Goal: Find specific page/section

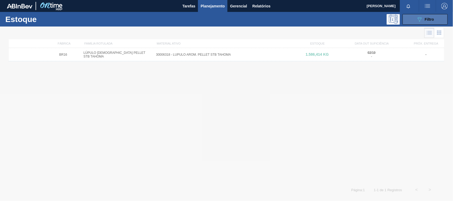
click at [426, 20] on span "Filtro" at bounding box center [429, 19] width 9 height 4
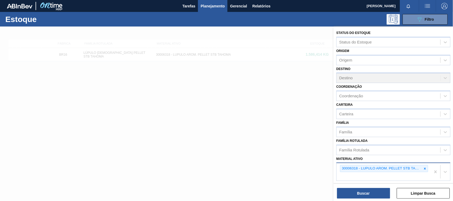
click at [423, 169] on icon at bounding box center [425, 169] width 4 height 4
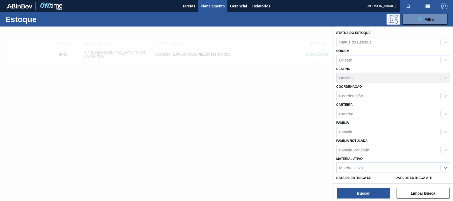
paste ativo "30033729"
type ativo "30033729"
click at [372, 181] on div "30033729 - FILME CONT 620X80 GT 269ML C 8 NIV25" at bounding box center [393, 181] width 114 height 10
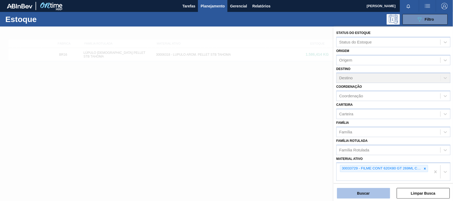
click at [369, 190] on button "Buscar" at bounding box center [363, 193] width 53 height 11
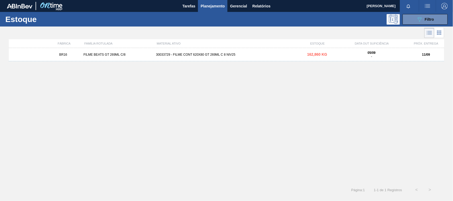
click at [192, 56] on div "30033729 - FILME CONT 620X80 GT 269ML C 8 NIV25" at bounding box center [226, 55] width 145 height 4
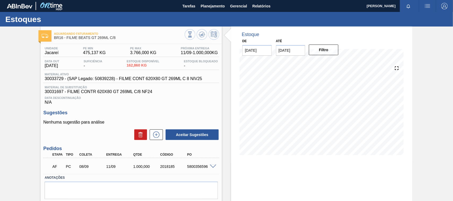
click at [212, 166] on div at bounding box center [214, 166] width 11 height 4
click at [211, 167] on span at bounding box center [213, 167] width 6 height 4
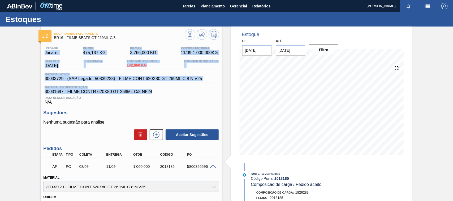
drag, startPoint x: 152, startPoint y: 93, endPoint x: 44, endPoint y: 52, distance: 115.7
click at [44, 52] on div "Unidade Jacareí PE MIN 475,137 KG PE MAX 3.766,000 KG Próxima Entrega 11/09 - 1…" at bounding box center [131, 76] width 176 height 58
